Goal: Transaction & Acquisition: Purchase product/service

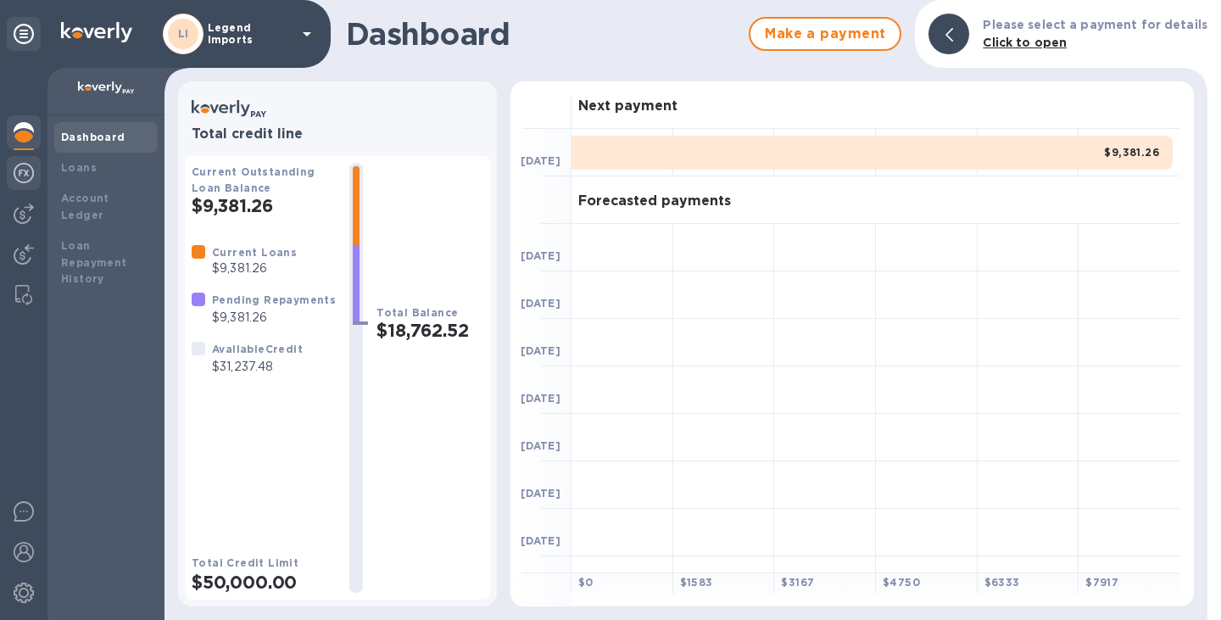
click at [32, 167] on img at bounding box center [24, 173] width 20 height 20
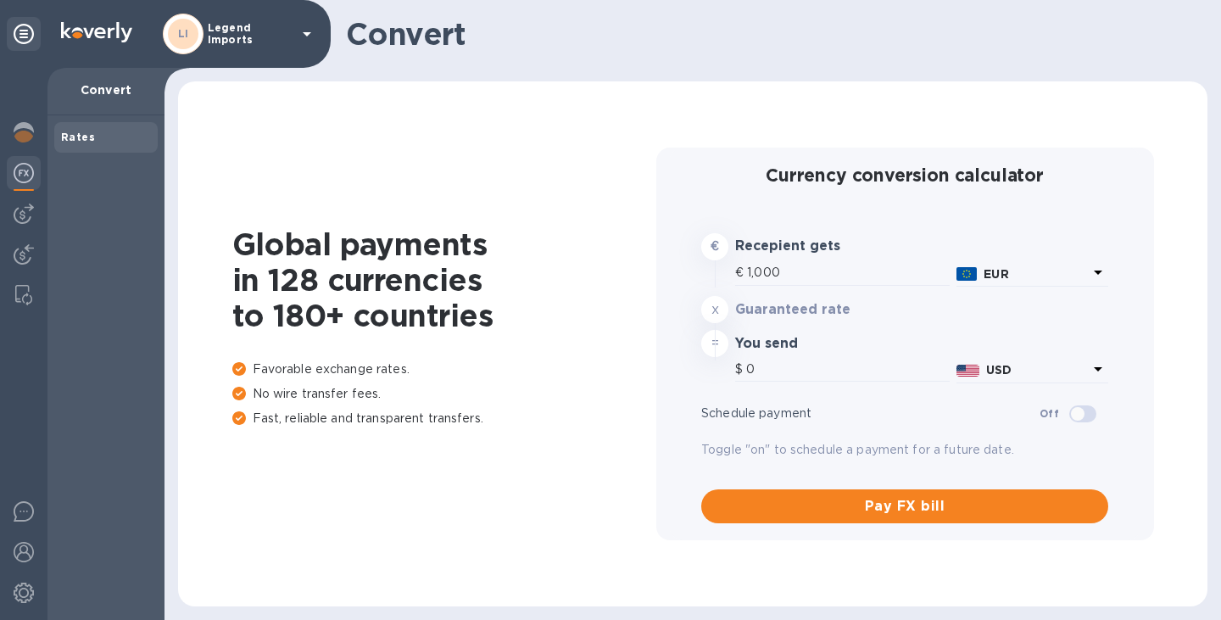
type input "1,191.59"
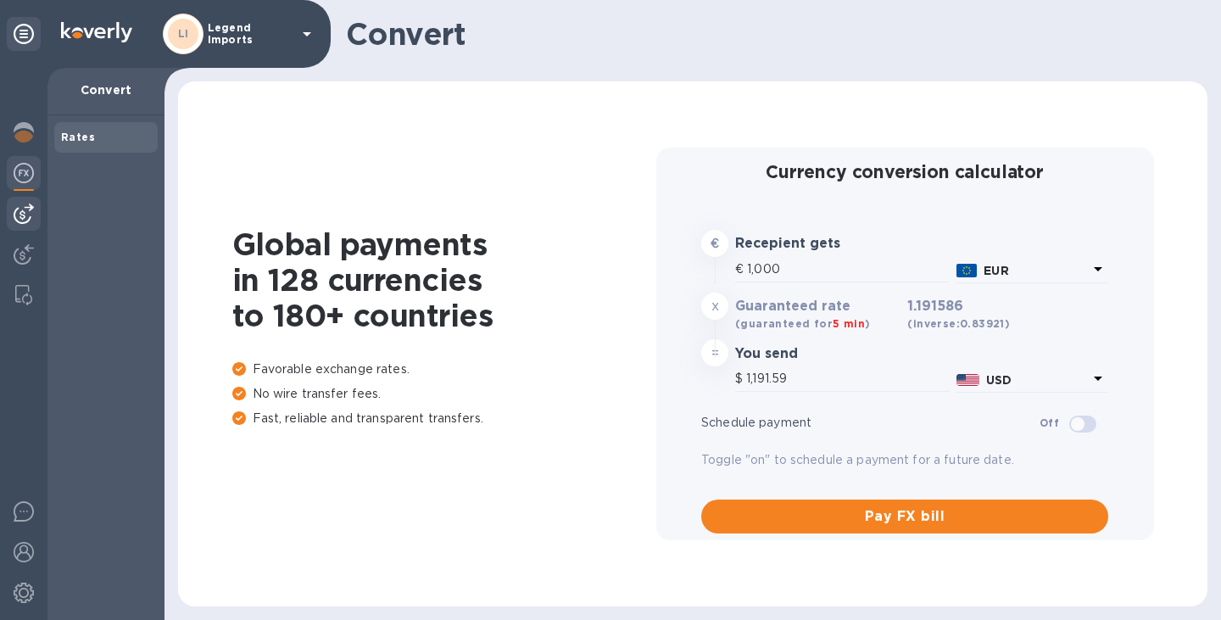
click at [29, 212] on img at bounding box center [24, 214] width 20 height 20
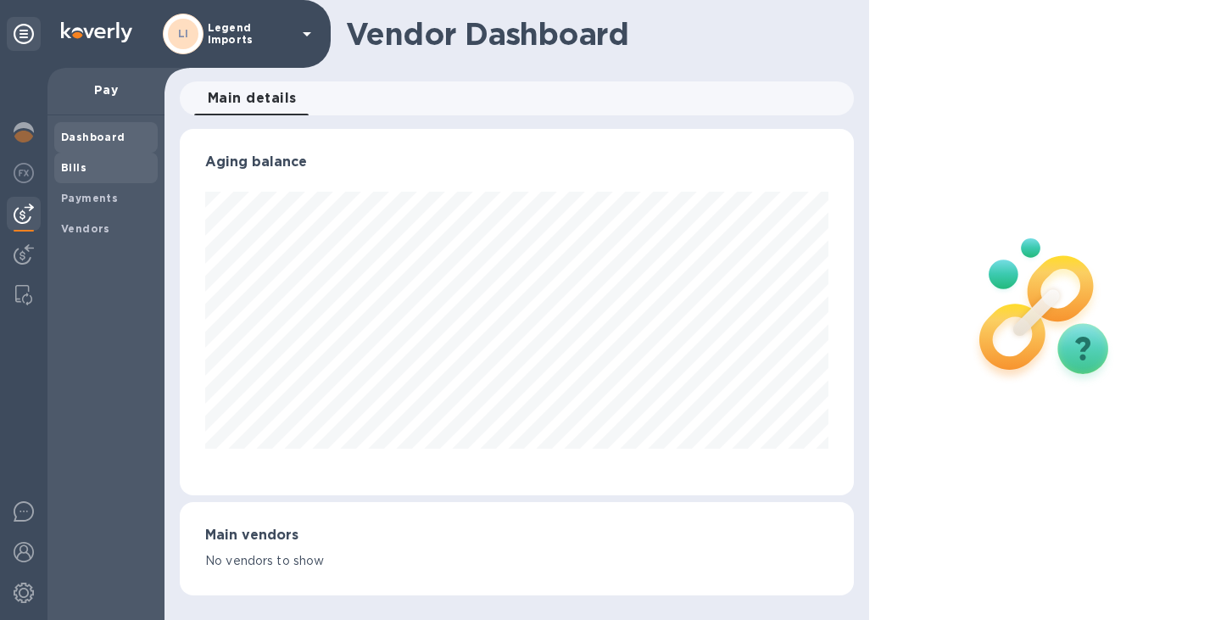
scroll to position [366, 668]
click at [94, 167] on span "Bills" at bounding box center [106, 167] width 90 height 17
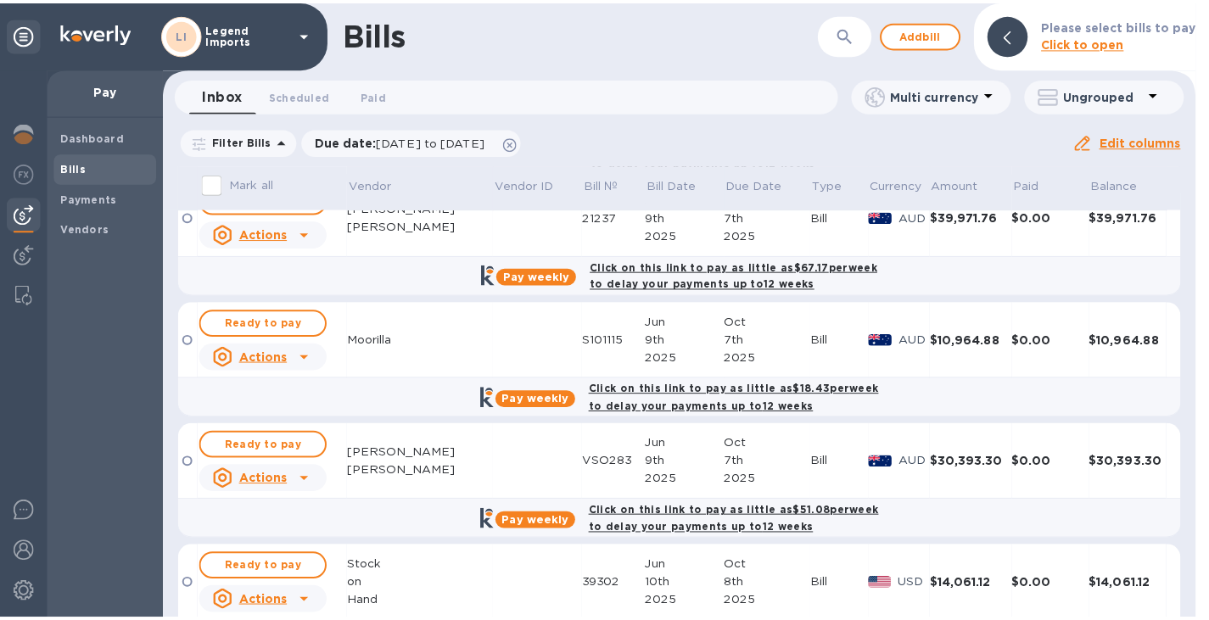
scroll to position [152, 0]
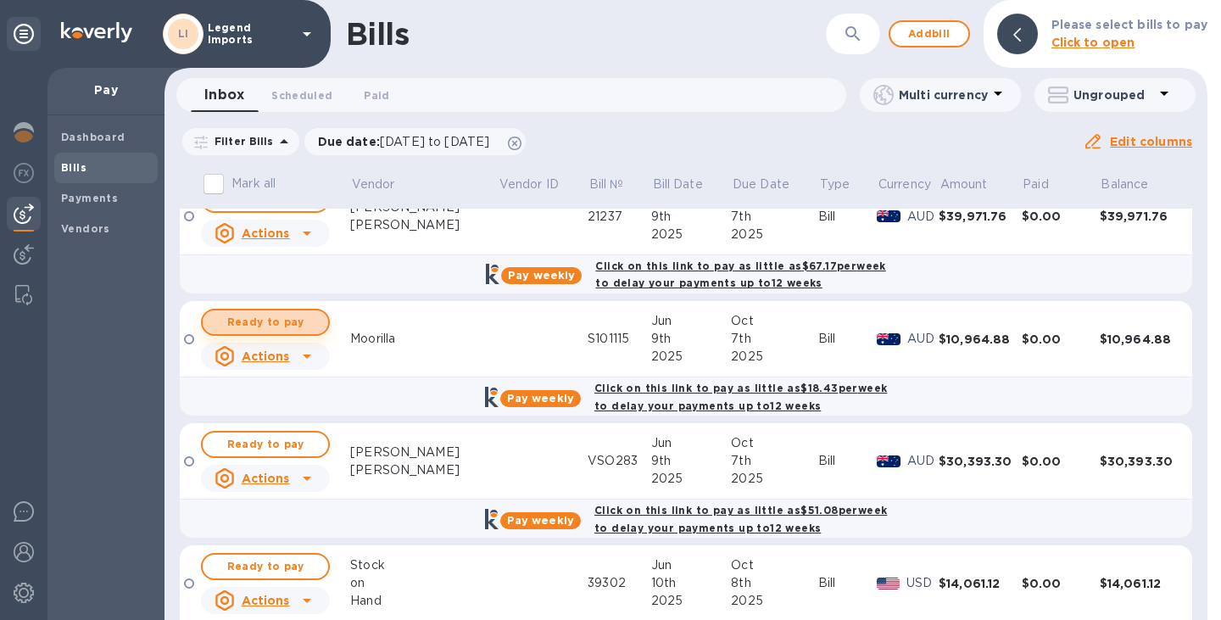
click at [271, 316] on span "Ready to pay" at bounding box center [265, 322] width 98 height 20
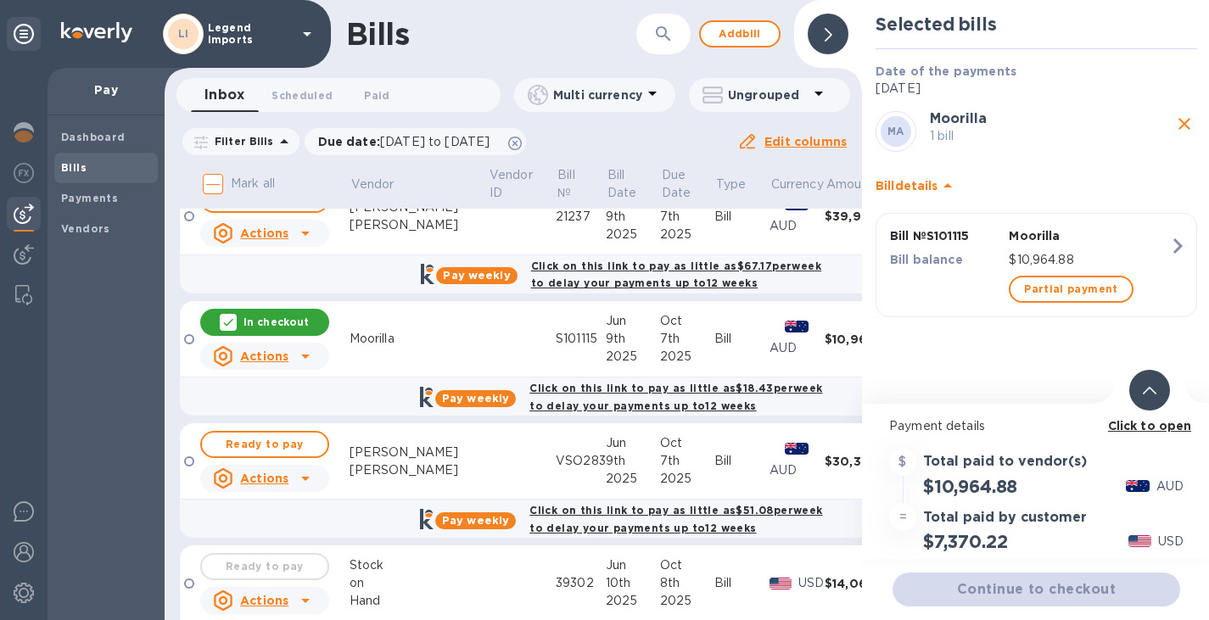
click at [1131, 427] on b "Click to open" at bounding box center [1150, 426] width 84 height 14
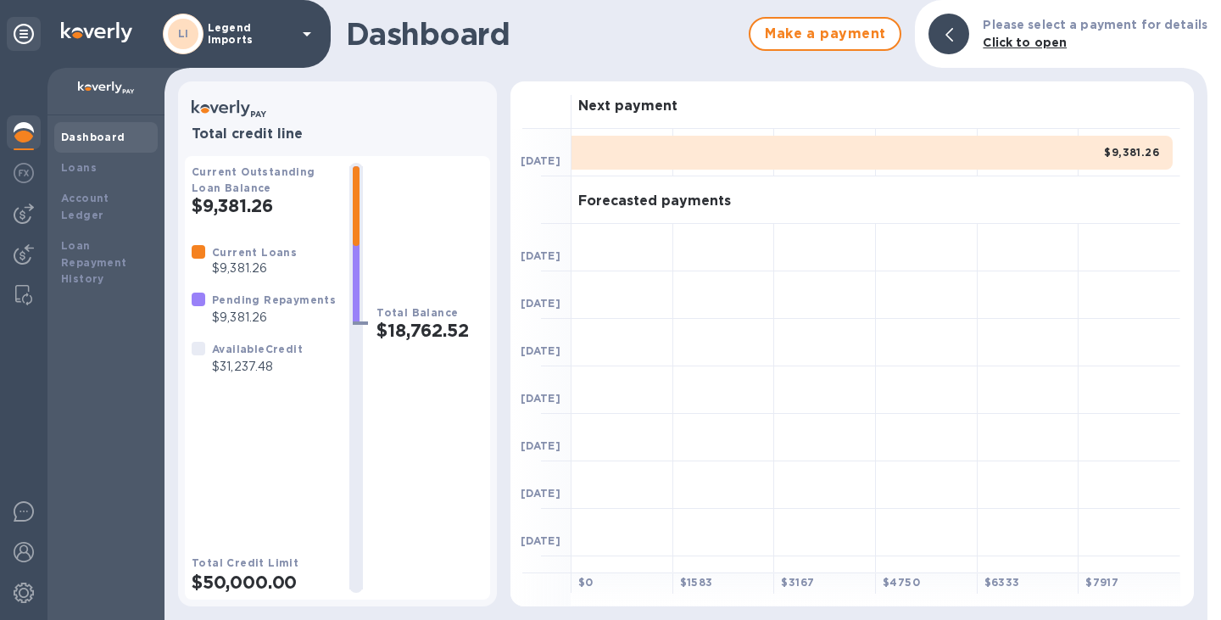
click at [243, 303] on b "Pending Repayments" at bounding box center [274, 299] width 124 height 13
click at [35, 166] on div at bounding box center [24, 174] width 34 height 37
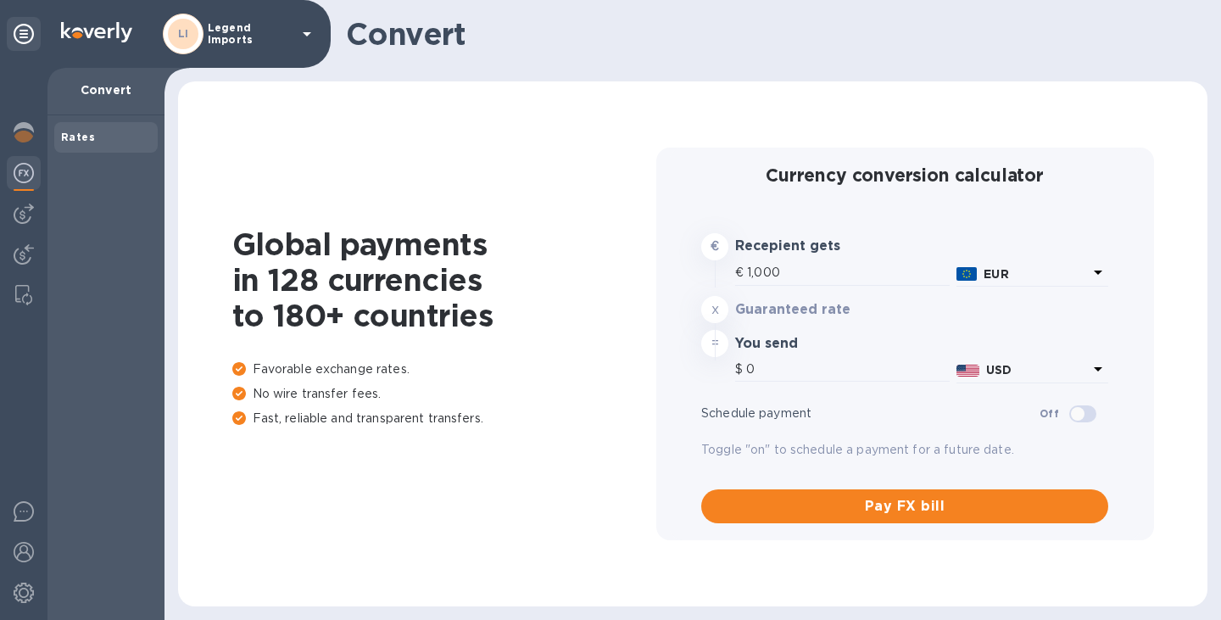
type input "1,191.39"
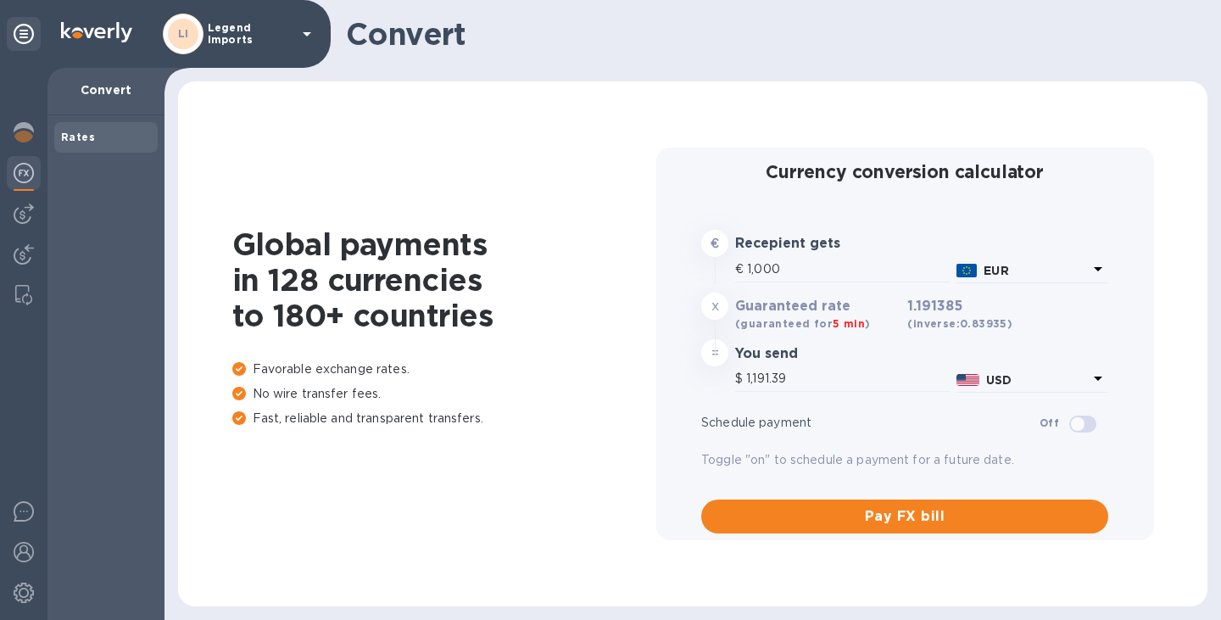
click at [19, 171] on img at bounding box center [24, 173] width 20 height 20
click at [24, 208] on img at bounding box center [24, 214] width 20 height 20
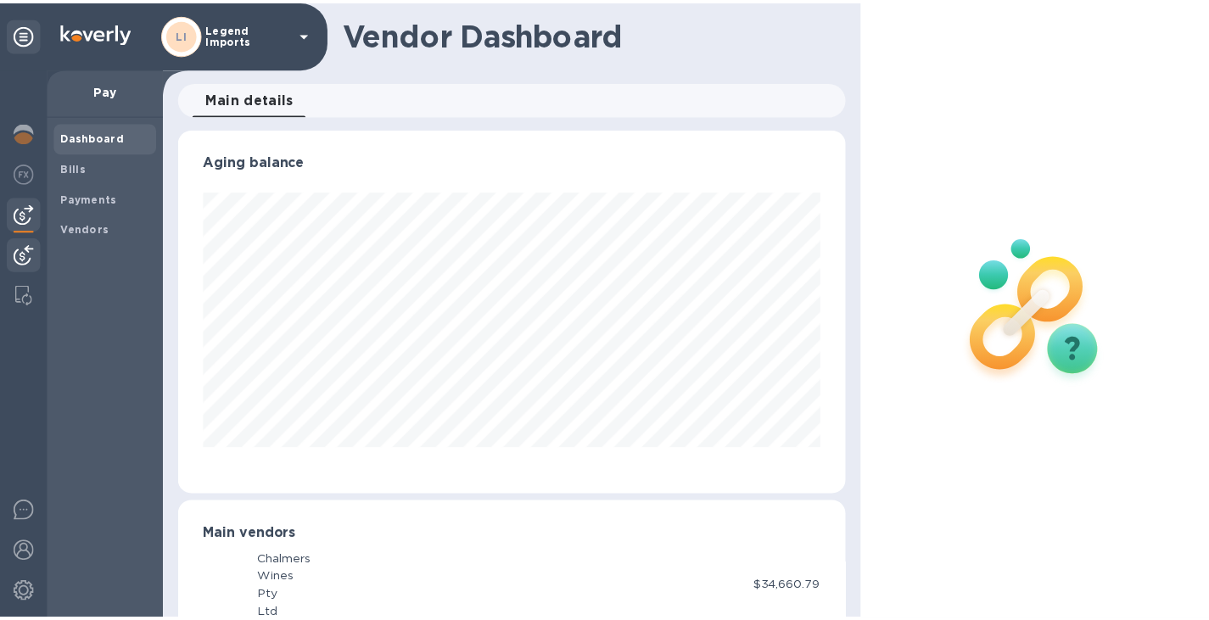
scroll to position [847804, 847503]
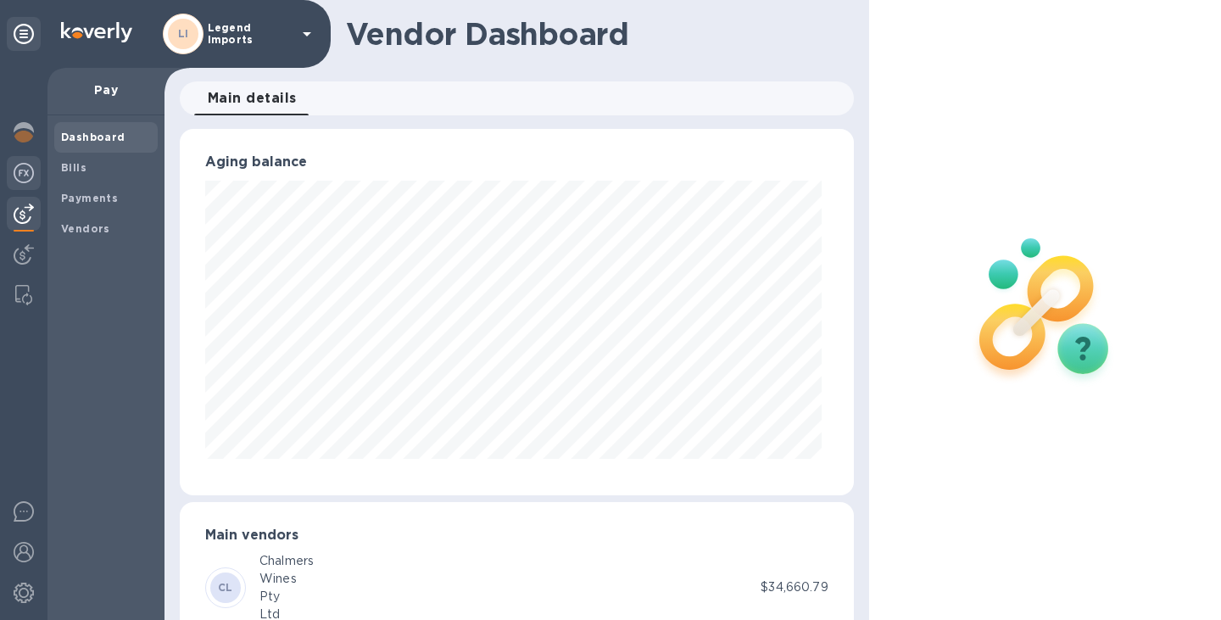
click at [24, 170] on img at bounding box center [24, 173] width 20 height 20
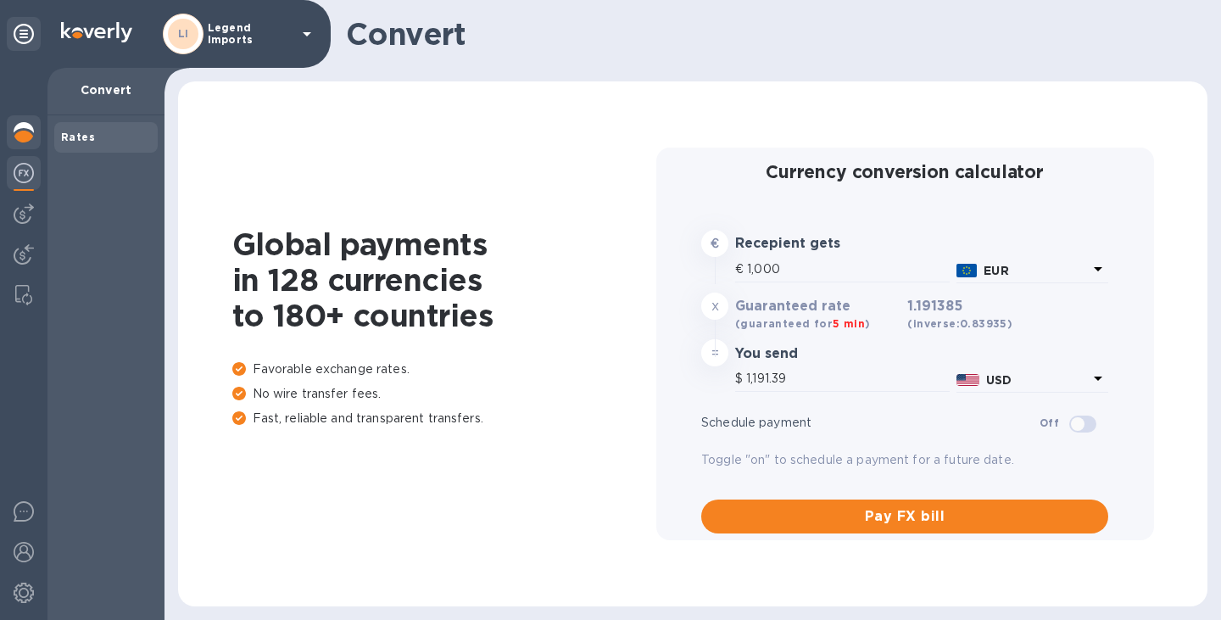
click at [30, 131] on img at bounding box center [24, 132] width 20 height 20
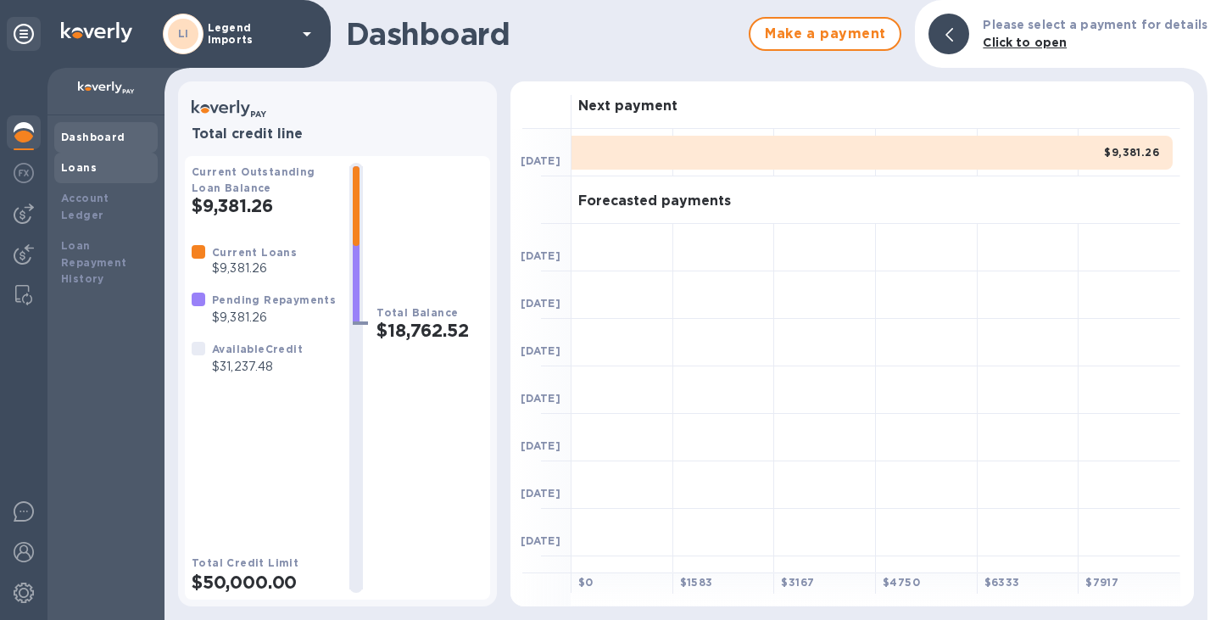
click at [95, 170] on div "Loans" at bounding box center [106, 167] width 90 height 17
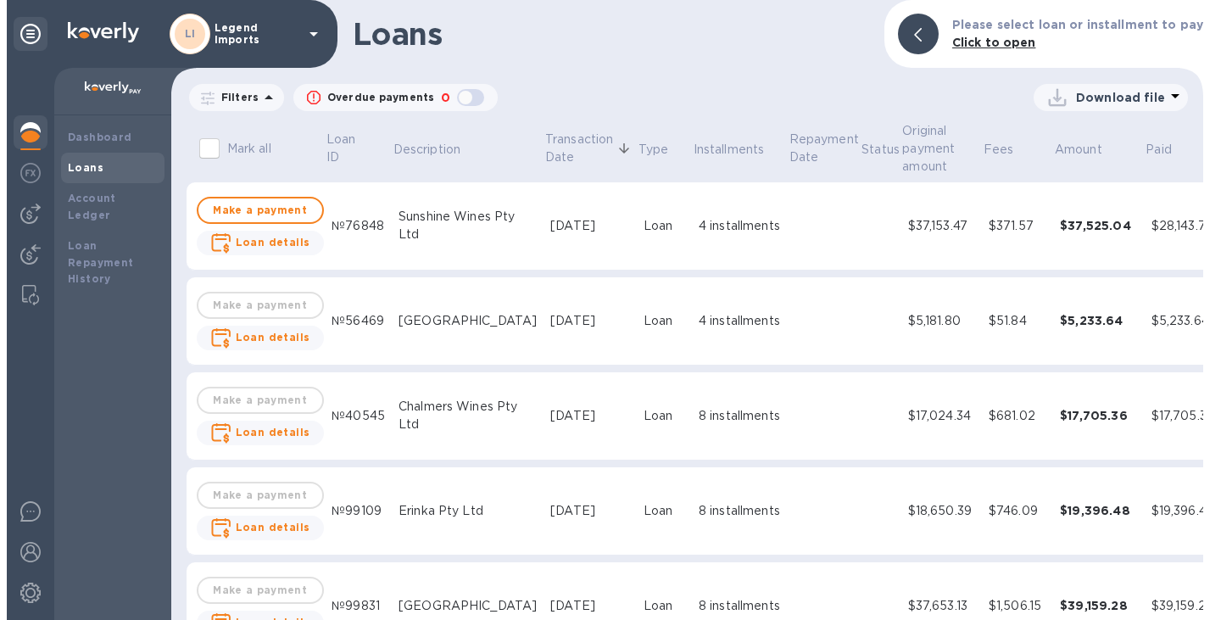
scroll to position [0, 59]
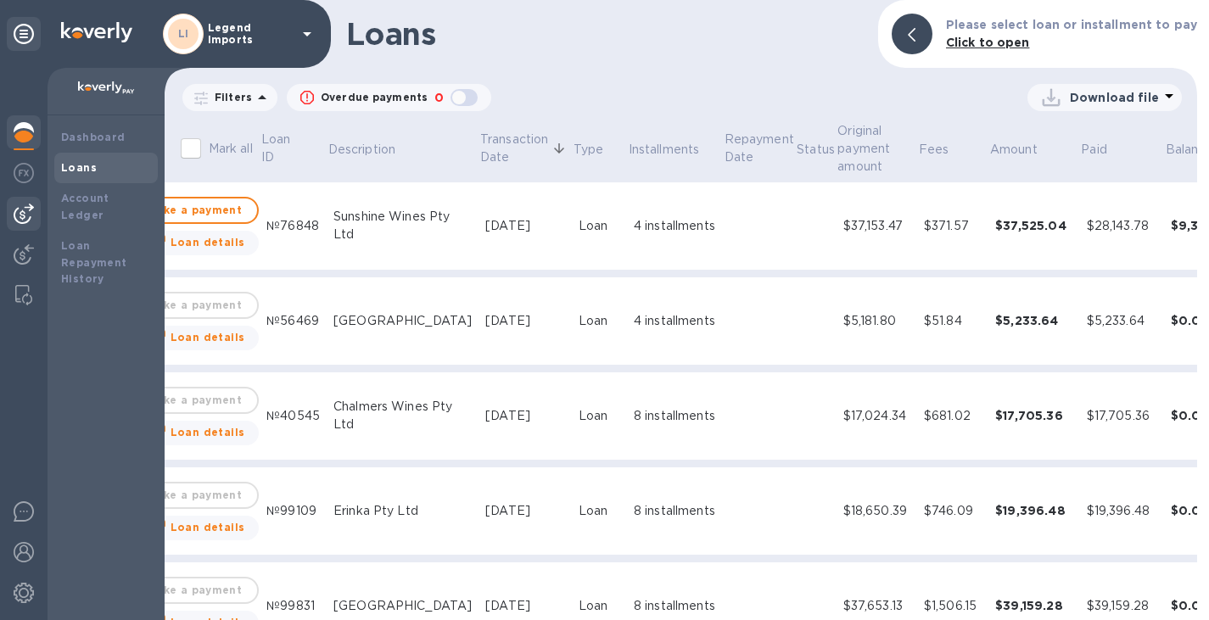
click at [24, 215] on img at bounding box center [24, 214] width 20 height 20
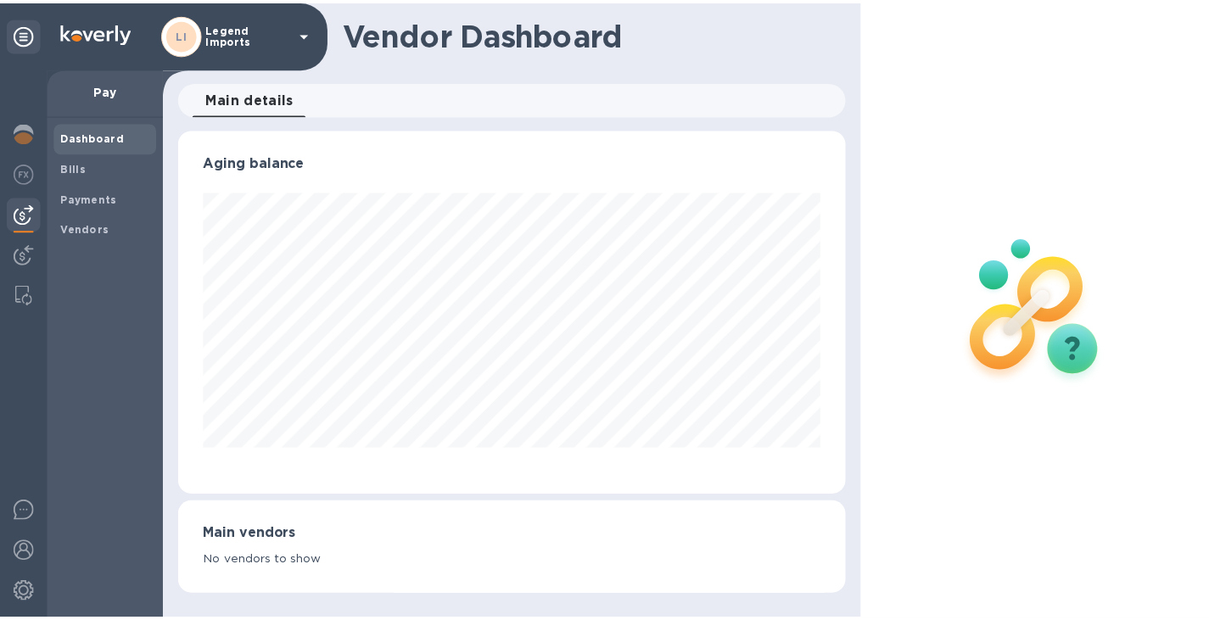
scroll to position [366, 674]
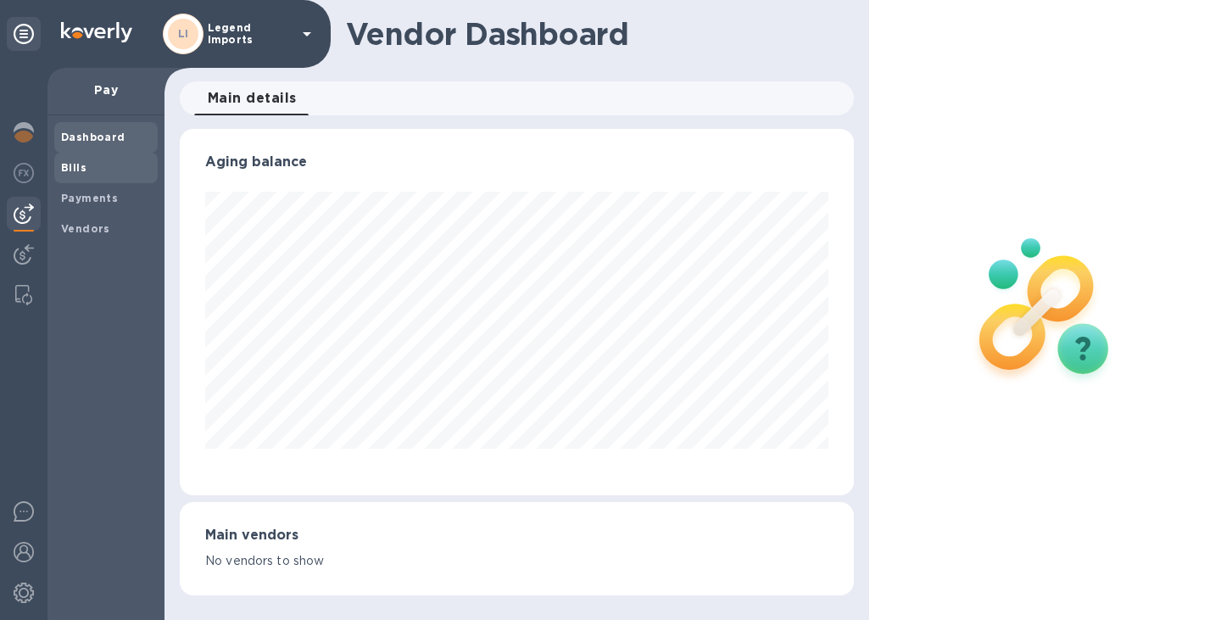
click at [80, 170] on b "Bills" at bounding box center [73, 167] width 25 height 13
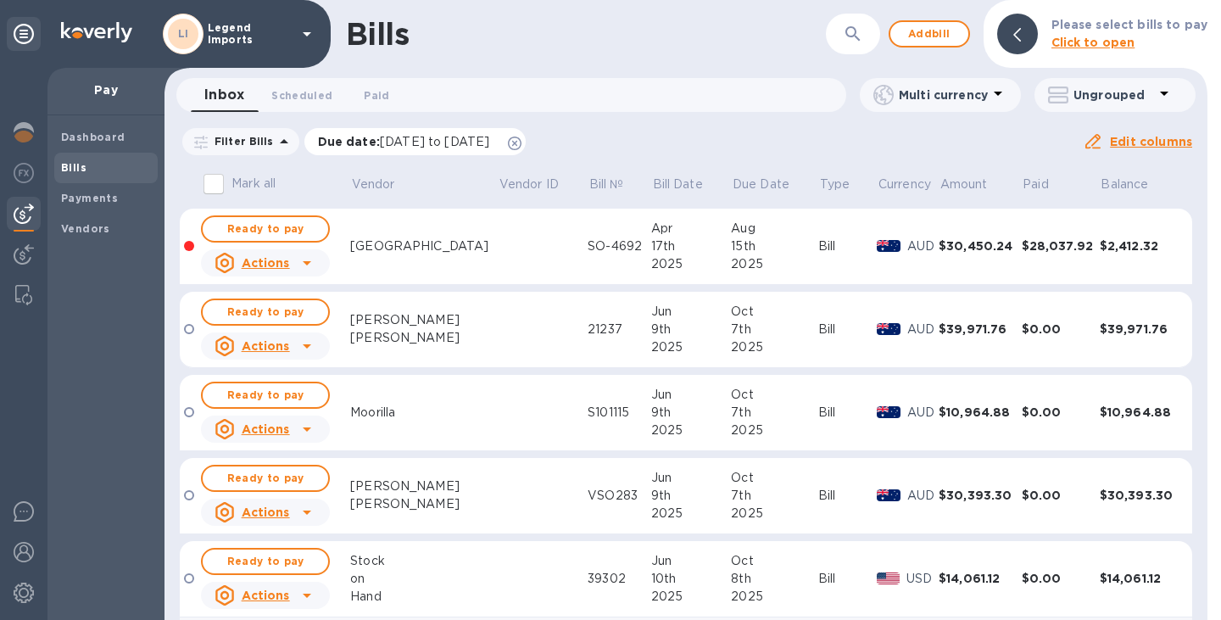
click at [522, 147] on icon at bounding box center [515, 144] width 14 height 14
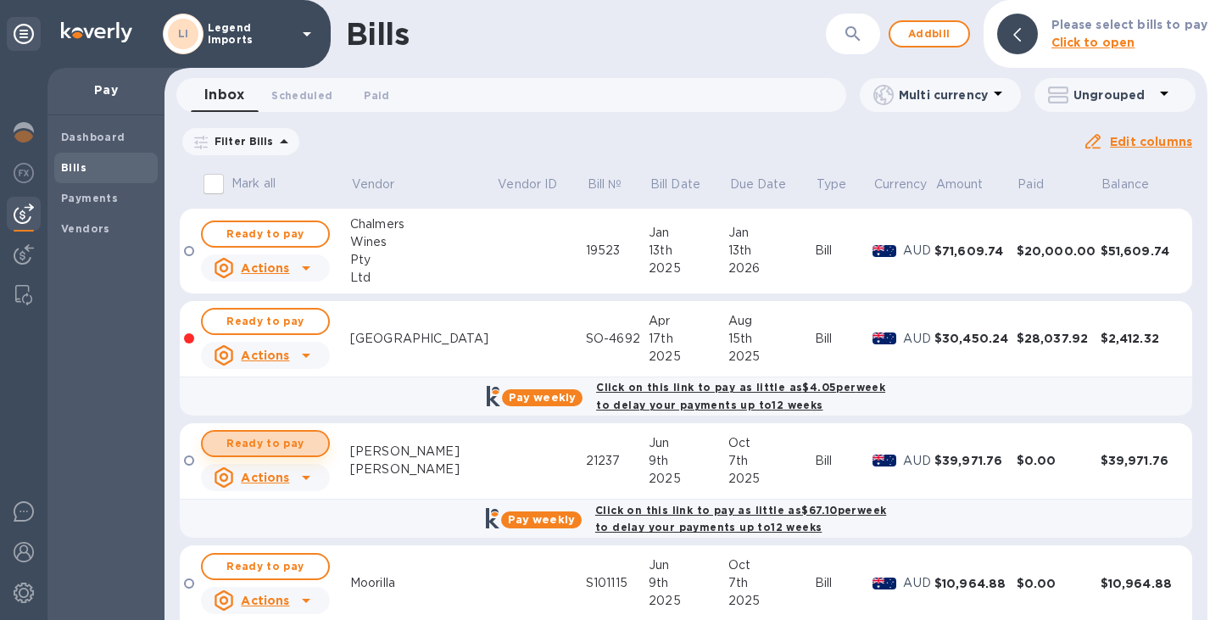
click at [292, 438] on span "Ready to pay" at bounding box center [265, 443] width 98 height 20
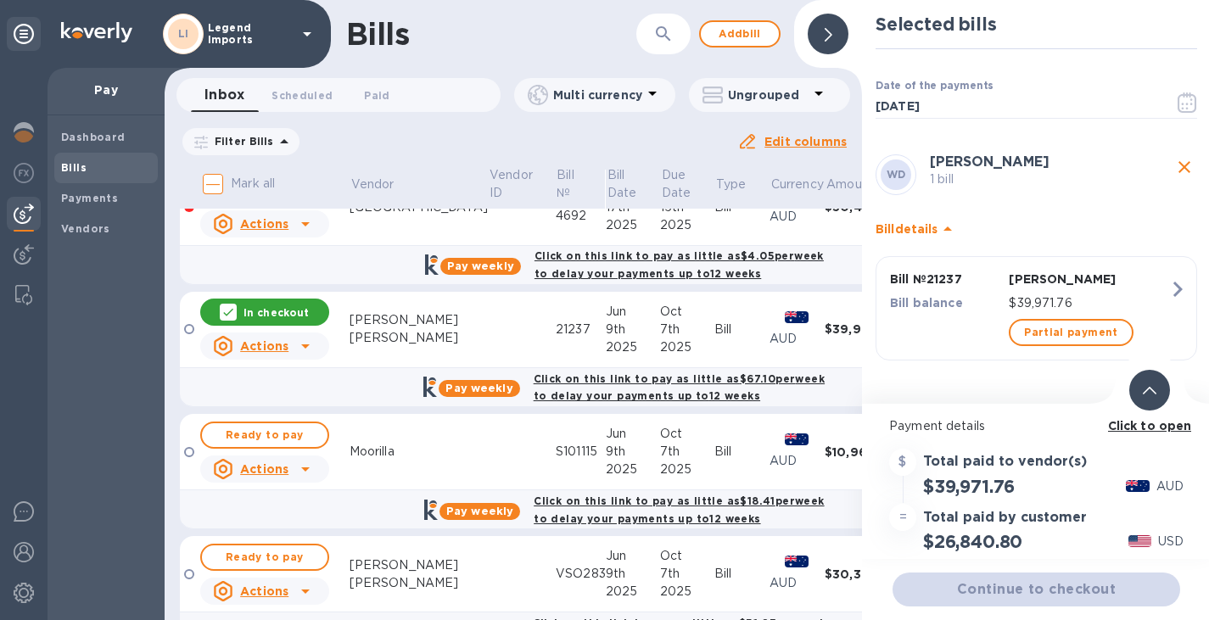
scroll to position [132, 0]
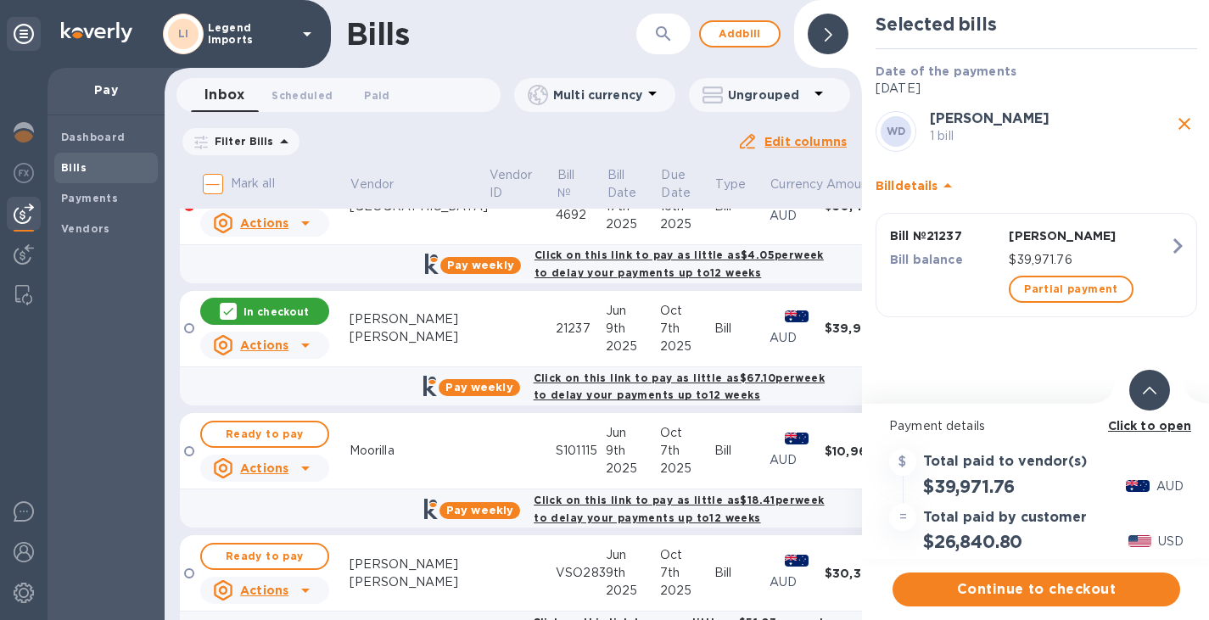
click at [1110, 427] on b "Click to open" at bounding box center [1150, 426] width 84 height 14
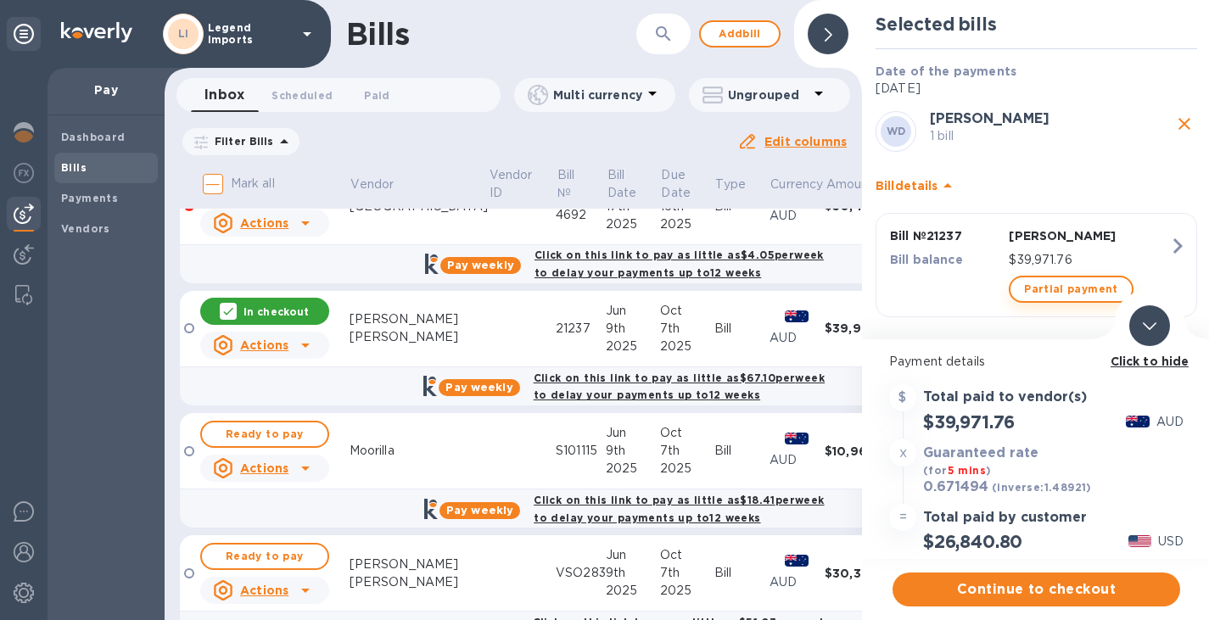
click at [1053, 277] on button "Partial payment" at bounding box center [1070, 289] width 124 height 27
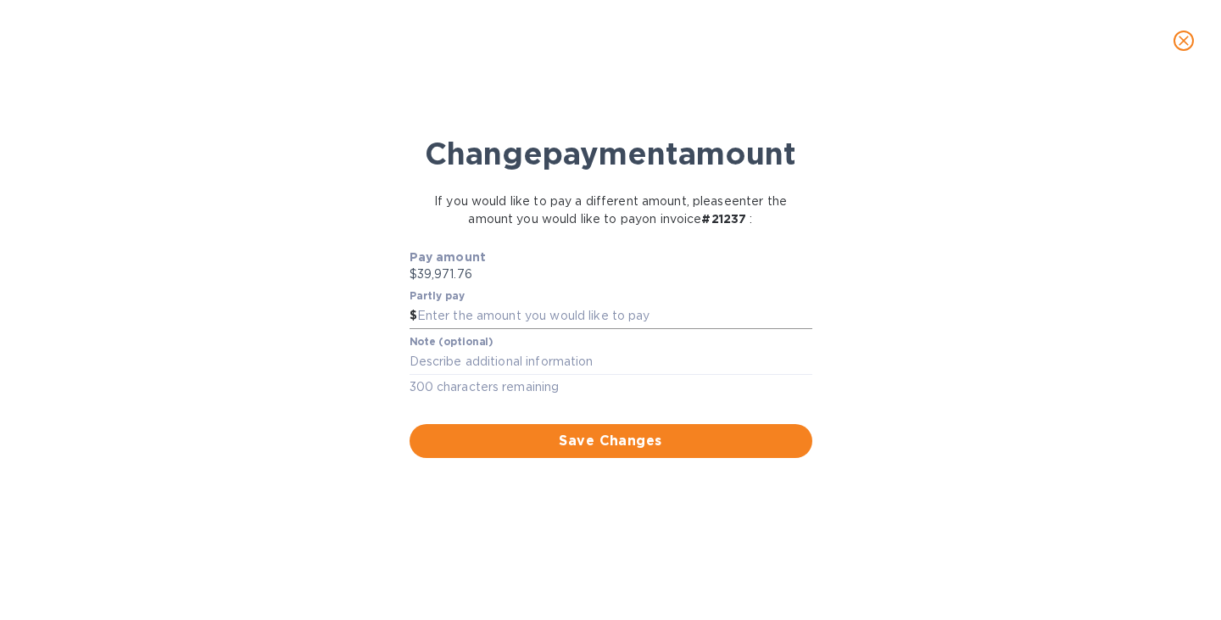
click at [500, 329] on input "text" at bounding box center [614, 316] width 395 height 25
click at [714, 543] on div "Change payment amount If you would like to pay a different amount, please enter…" at bounding box center [611, 357] width 1194 height 526
click at [540, 329] on input "30" at bounding box center [614, 316] width 395 height 25
type input "30,000"
click at [589, 458] on button "Save Changes" at bounding box center [611, 441] width 403 height 34
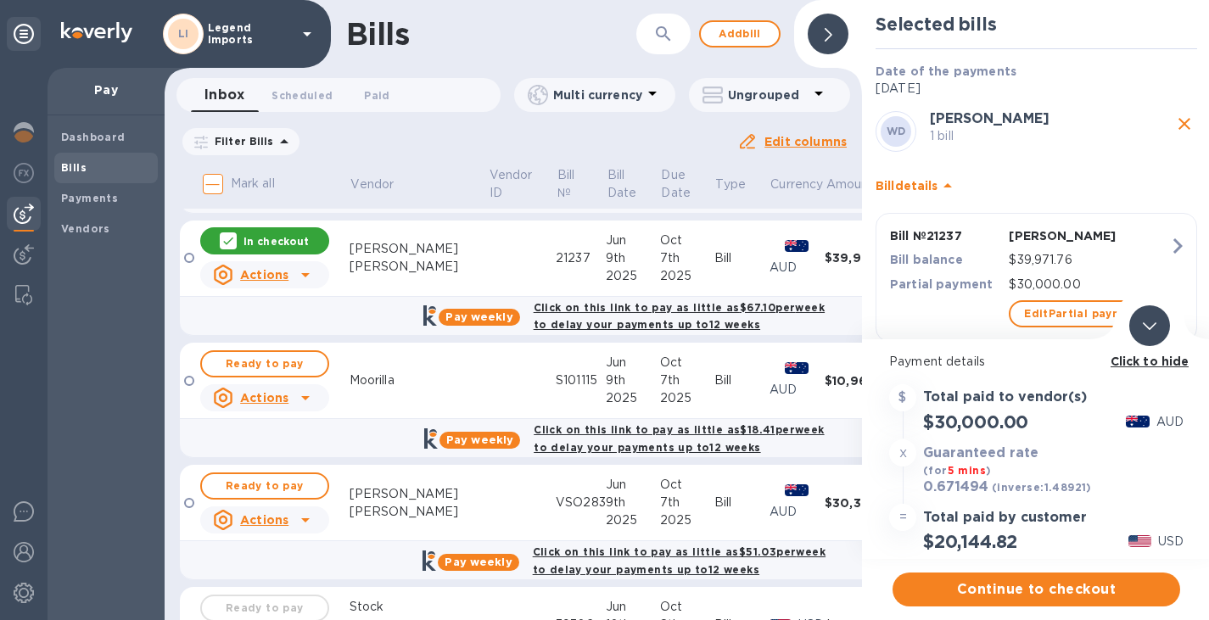
scroll to position [204, 0]
click at [296, 490] on span "Ready to pay" at bounding box center [264, 485] width 98 height 20
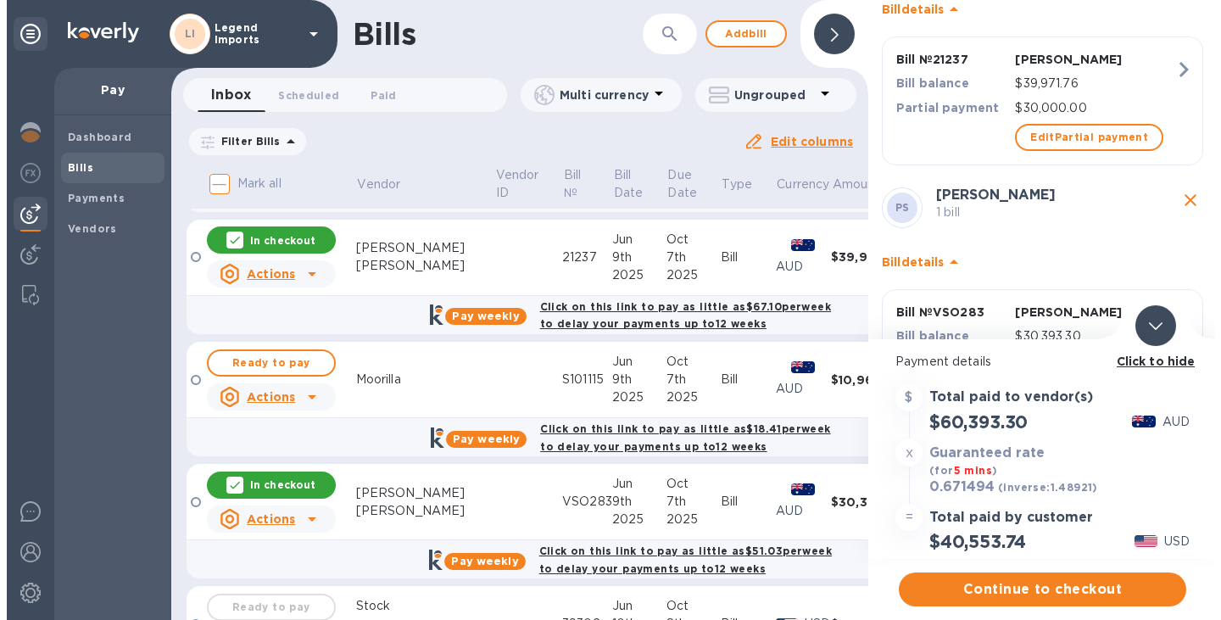
scroll to position [266, 0]
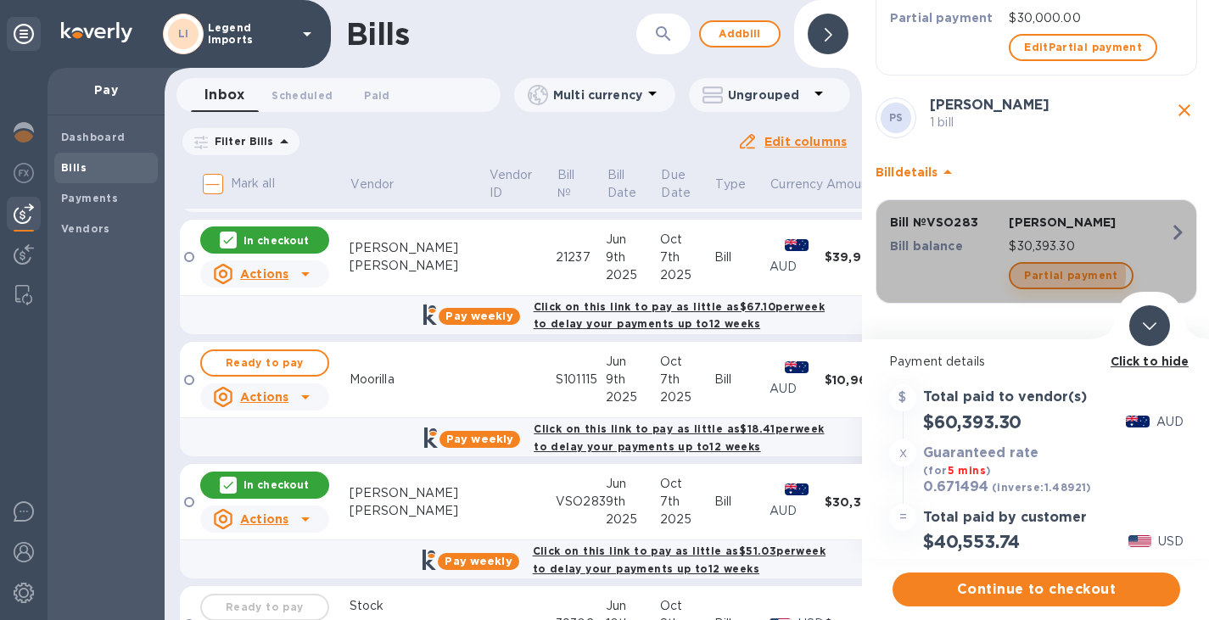
click at [1053, 274] on span "Partial payment" at bounding box center [1070, 275] width 93 height 20
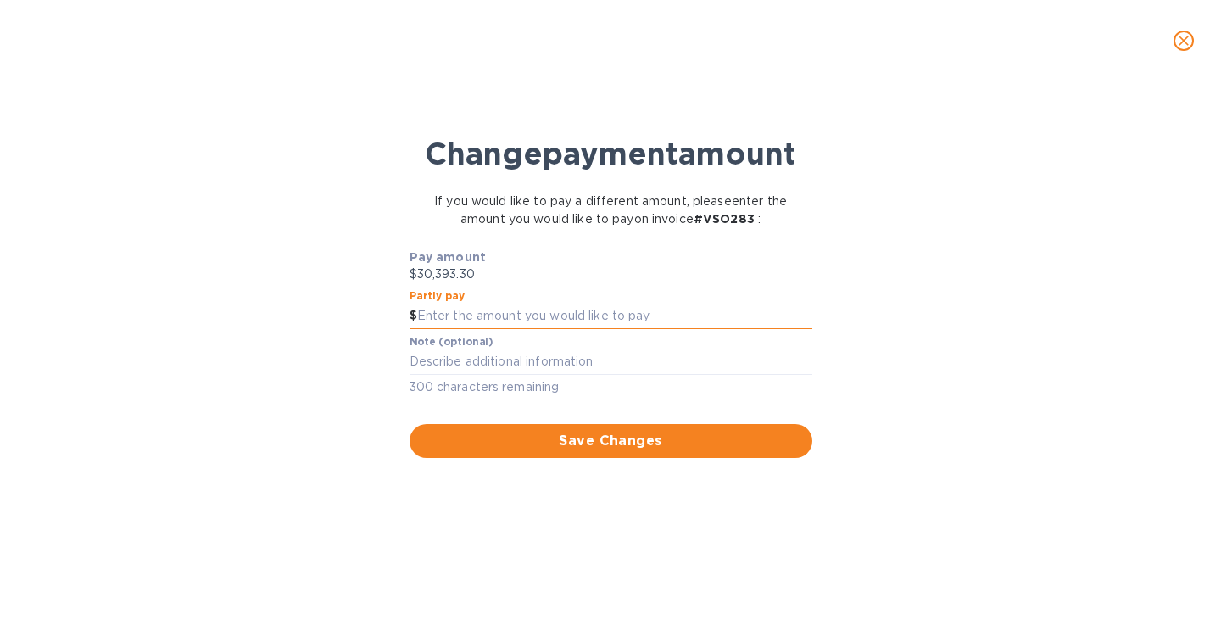
click at [629, 329] on input "text" at bounding box center [614, 316] width 395 height 25
type input "25,000"
click at [614, 451] on span "Save Changes" at bounding box center [611, 441] width 376 height 20
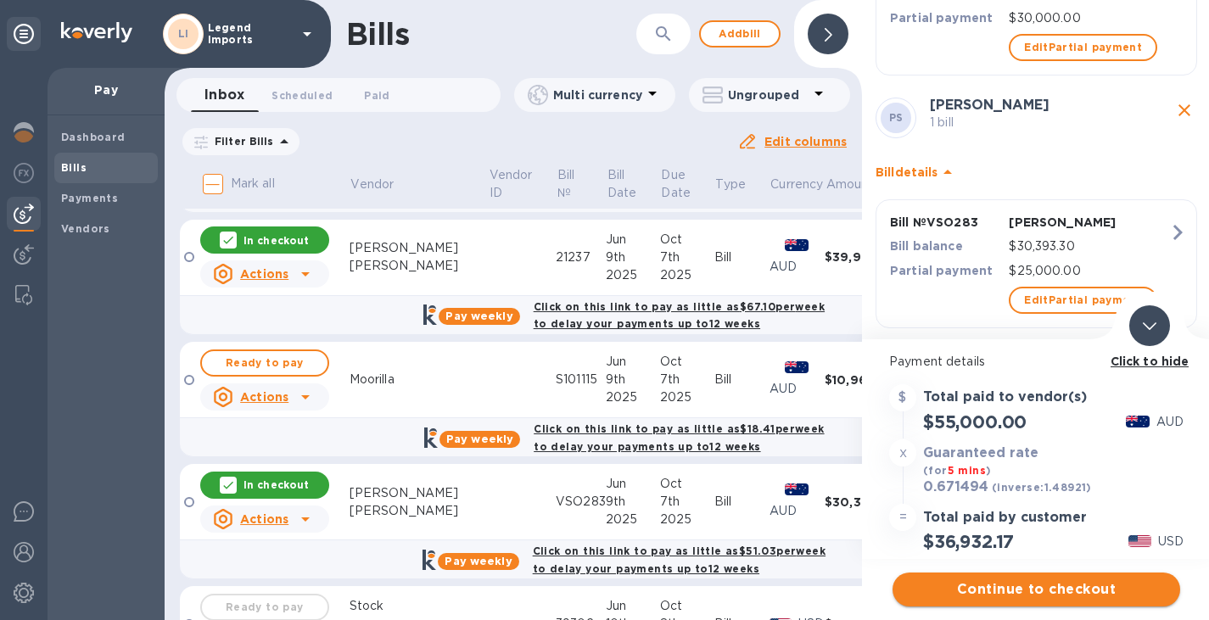
click at [1060, 587] on span "Continue to checkout" at bounding box center [1036, 589] width 260 height 20
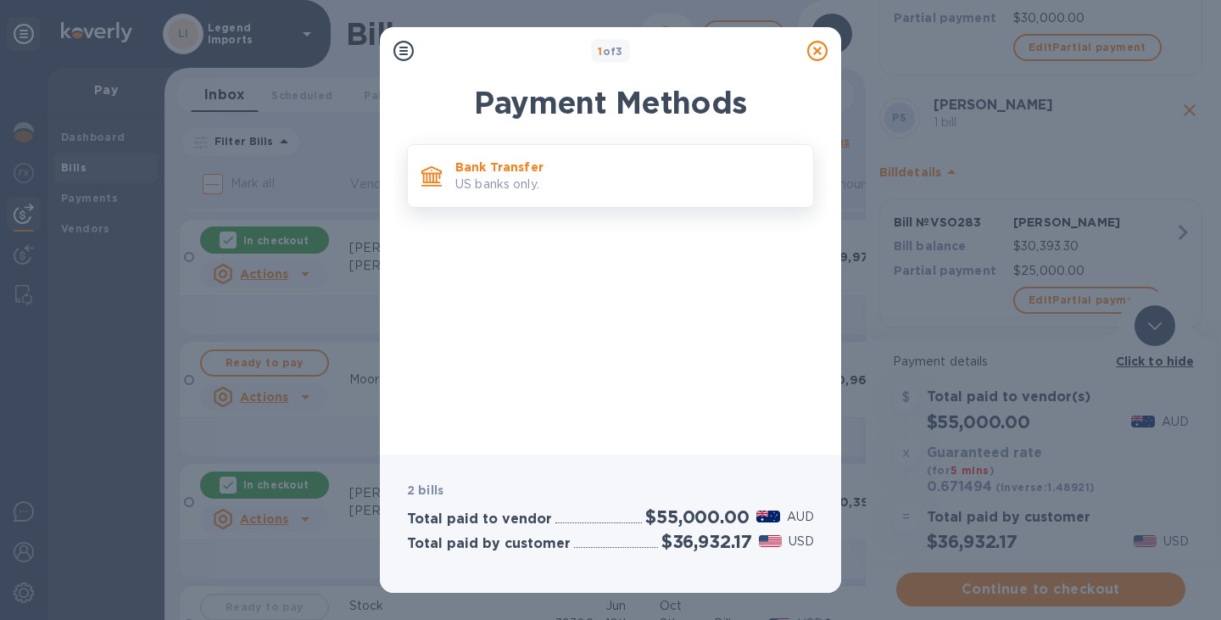
click at [615, 184] on p "US banks only." at bounding box center [627, 185] width 344 height 18
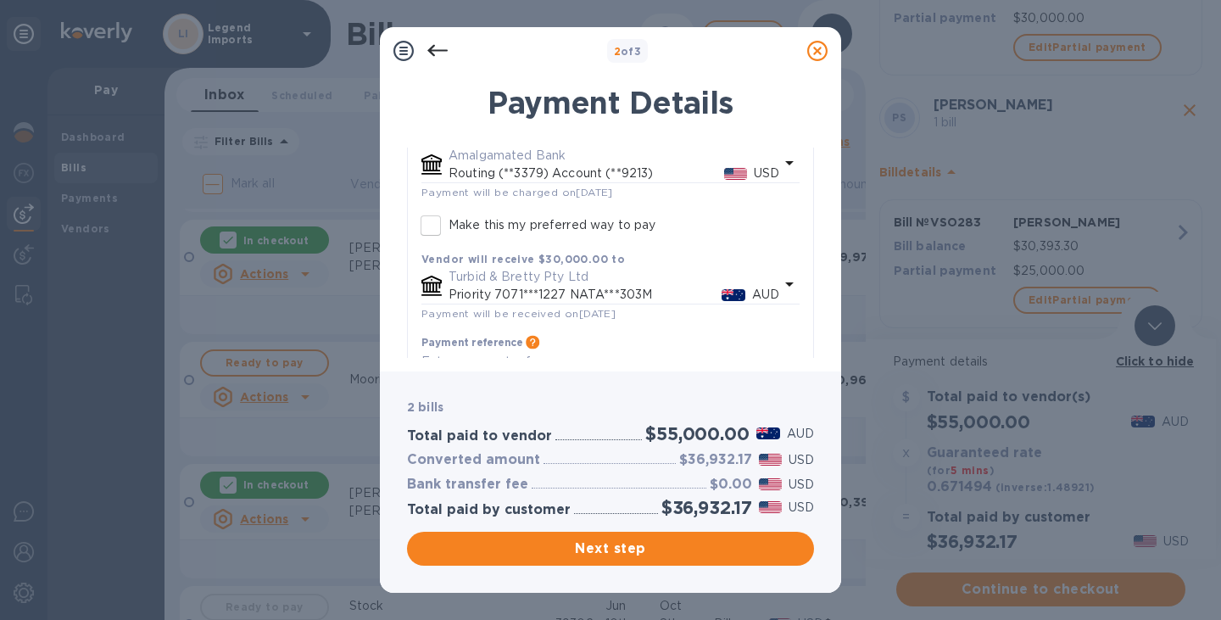
scroll to position [631, 0]
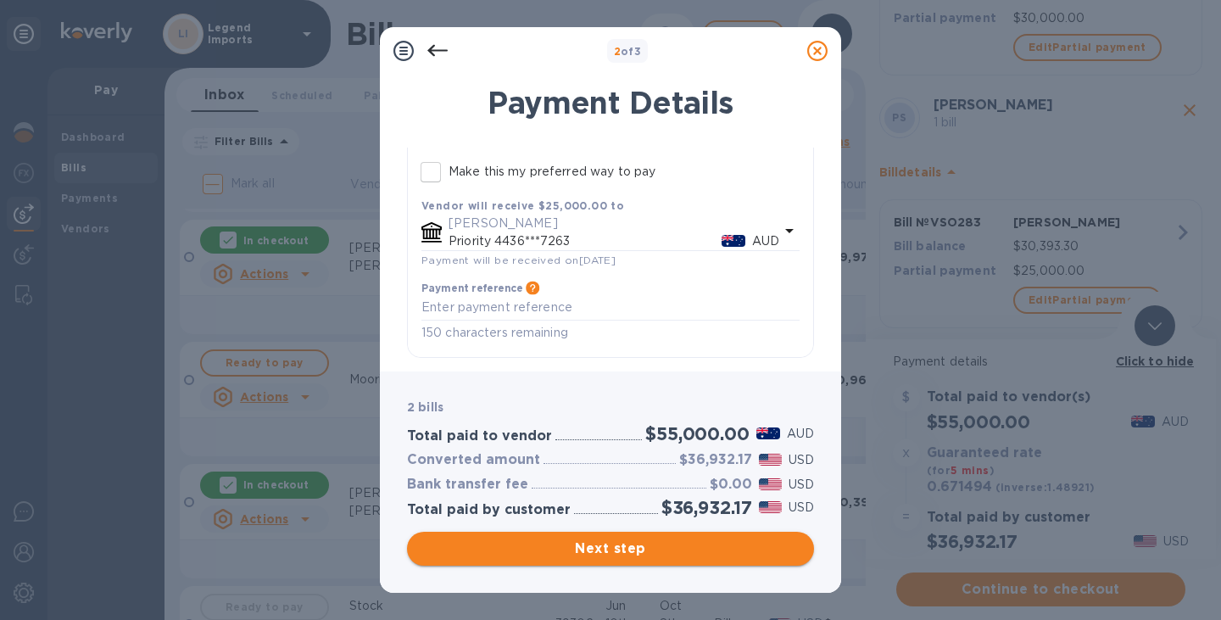
click at [619, 550] on span "Next step" at bounding box center [611, 549] width 380 height 20
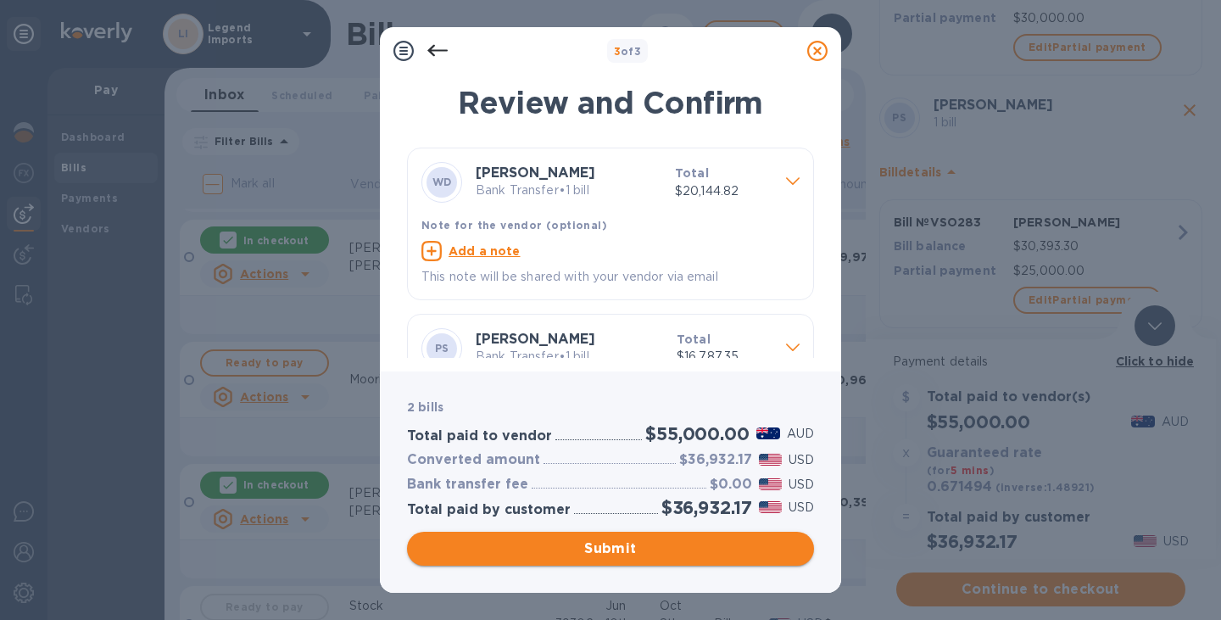
click at [642, 550] on span "Submit" at bounding box center [611, 549] width 380 height 20
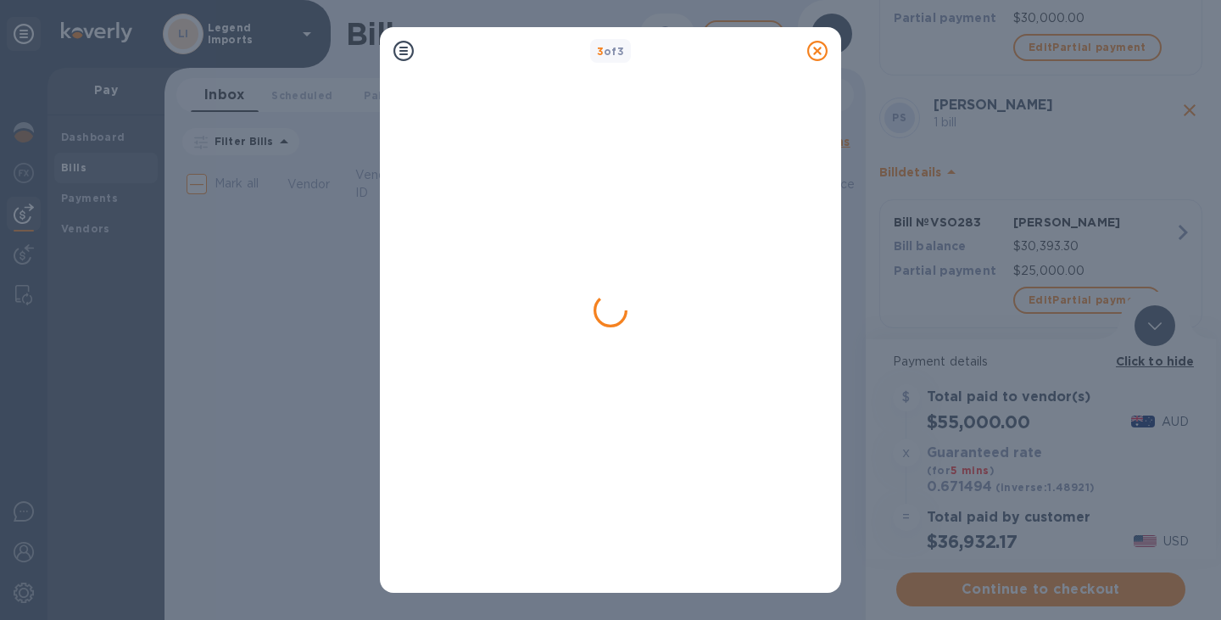
scroll to position [0, 0]
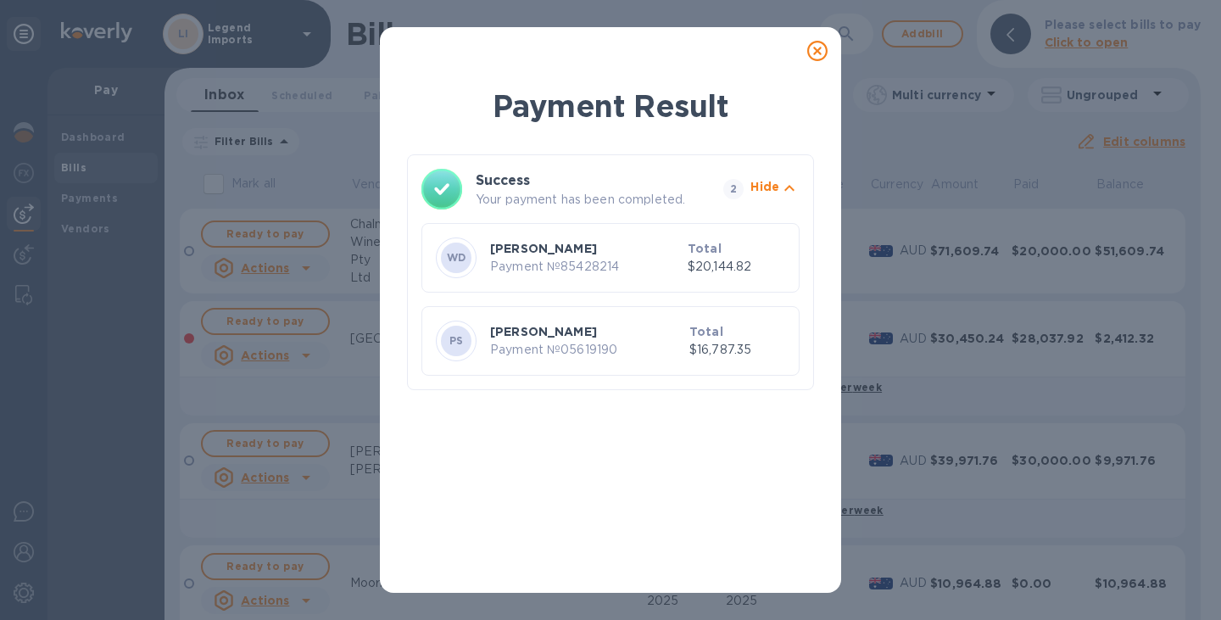
click at [822, 53] on icon at bounding box center [817, 51] width 20 height 20
